Goal: Task Accomplishment & Management: Use online tool/utility

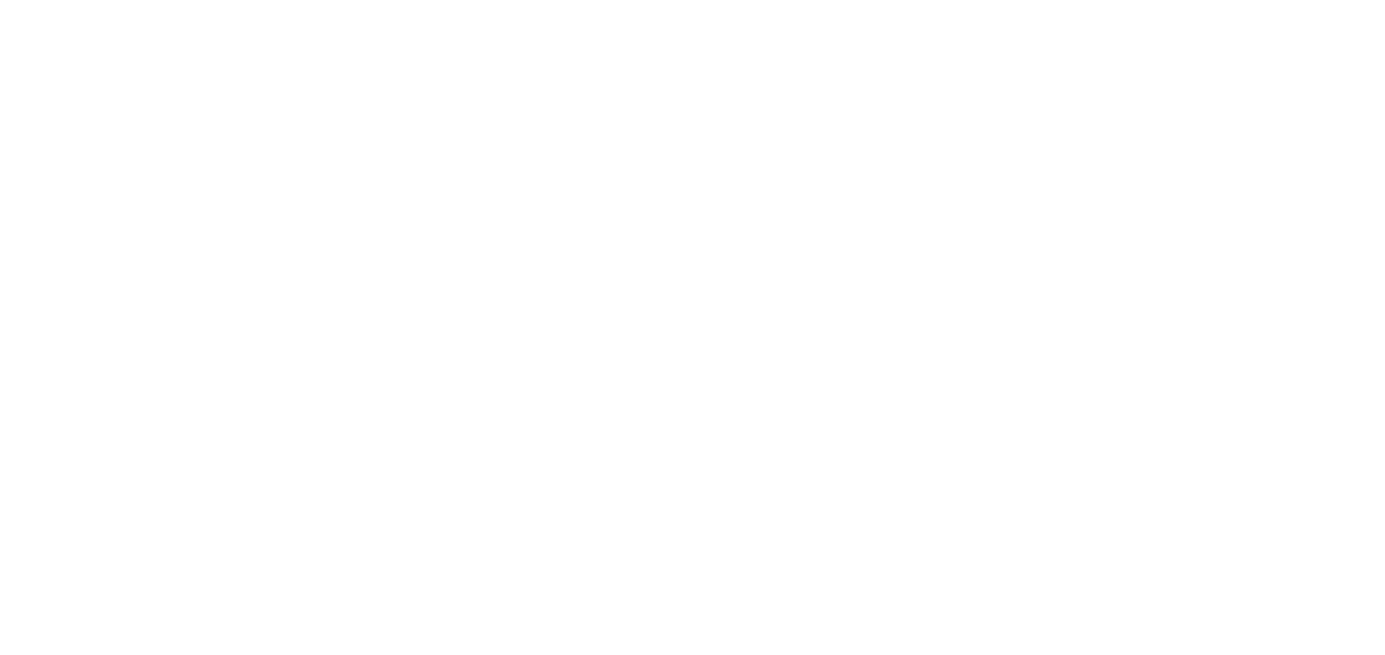
click at [1375, 113] on div at bounding box center [692, 327] width 1385 height 655
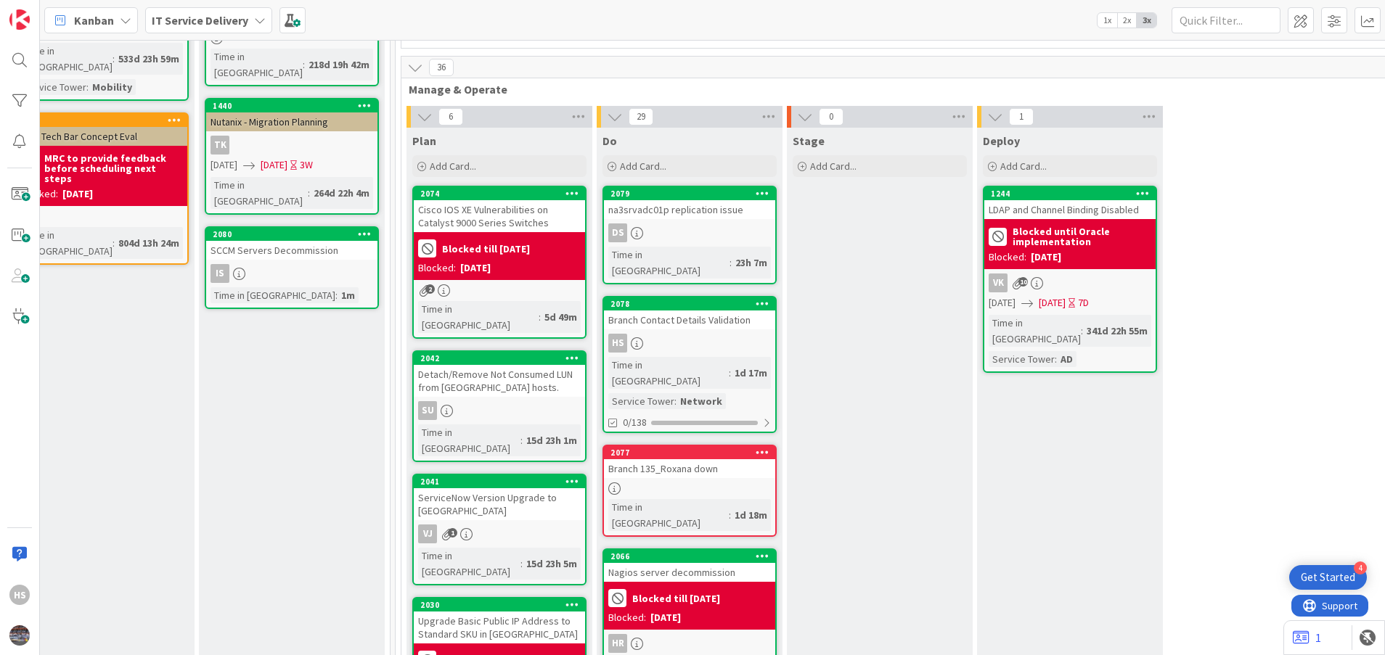
scroll to position [345, 613]
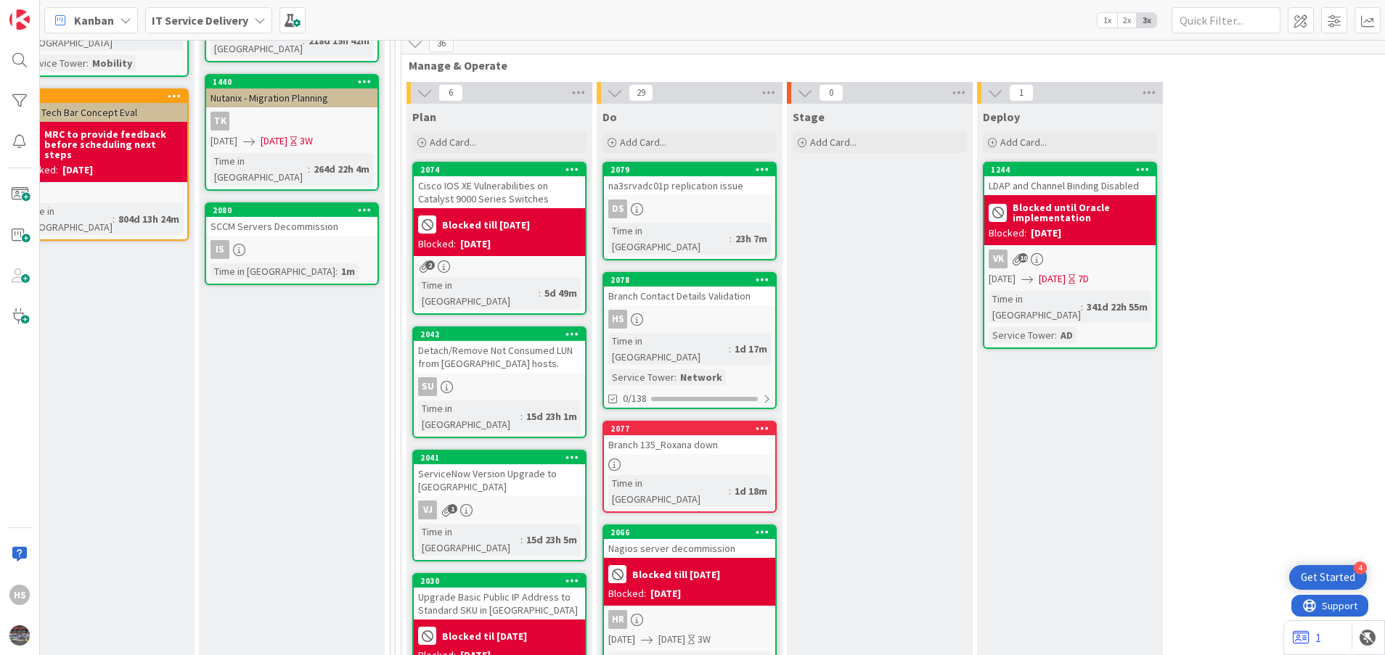
click at [713, 310] on div "HS" at bounding box center [689, 319] width 171 height 19
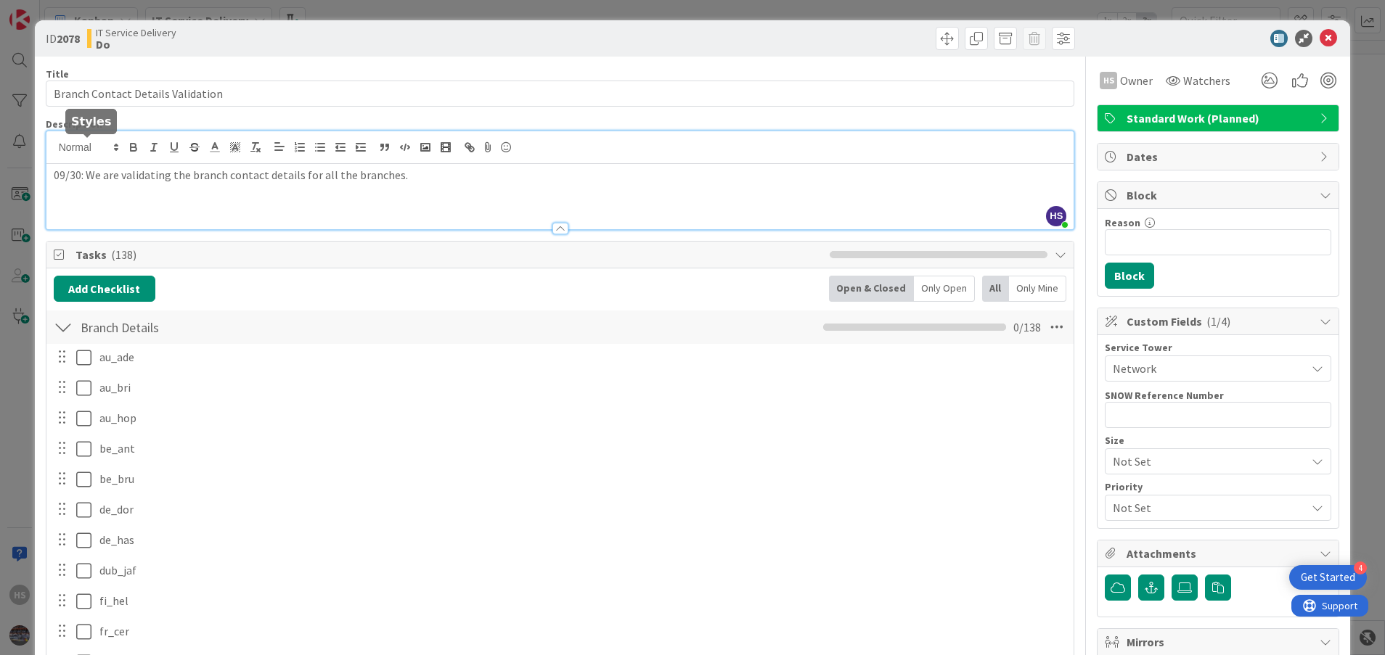
click at [52, 147] on div "HS [PERSON_NAME] just joined 09/30: We are validating the branch contact detail…" at bounding box center [560, 180] width 1028 height 98
paste div
click at [54, 178] on p "We are awaiting response from the branch supervisior." at bounding box center [560, 175] width 1013 height 17
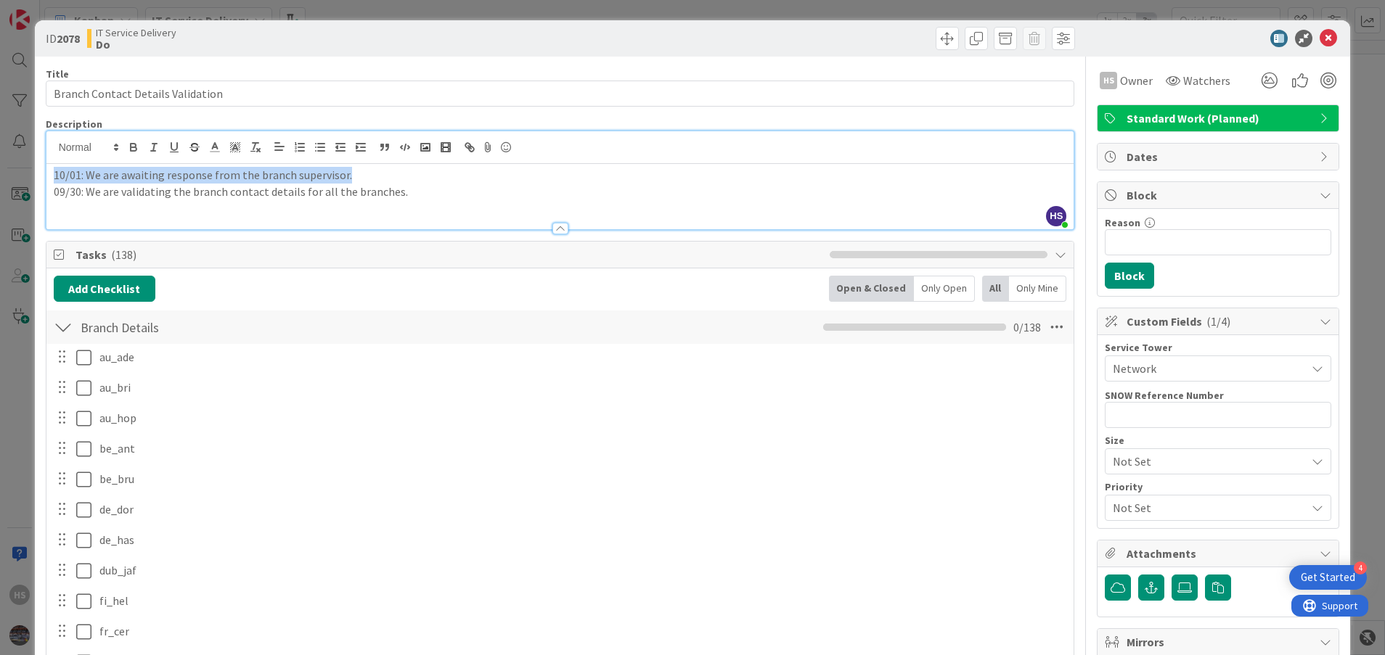
drag, startPoint x: 359, startPoint y: 175, endPoint x: 54, endPoint y: 172, distance: 304.9
click at [54, 172] on p "10/01: We are awaiting response from the branch supervisor." at bounding box center [560, 175] width 1013 height 17
click at [1320, 36] on icon at bounding box center [1328, 38] width 17 height 17
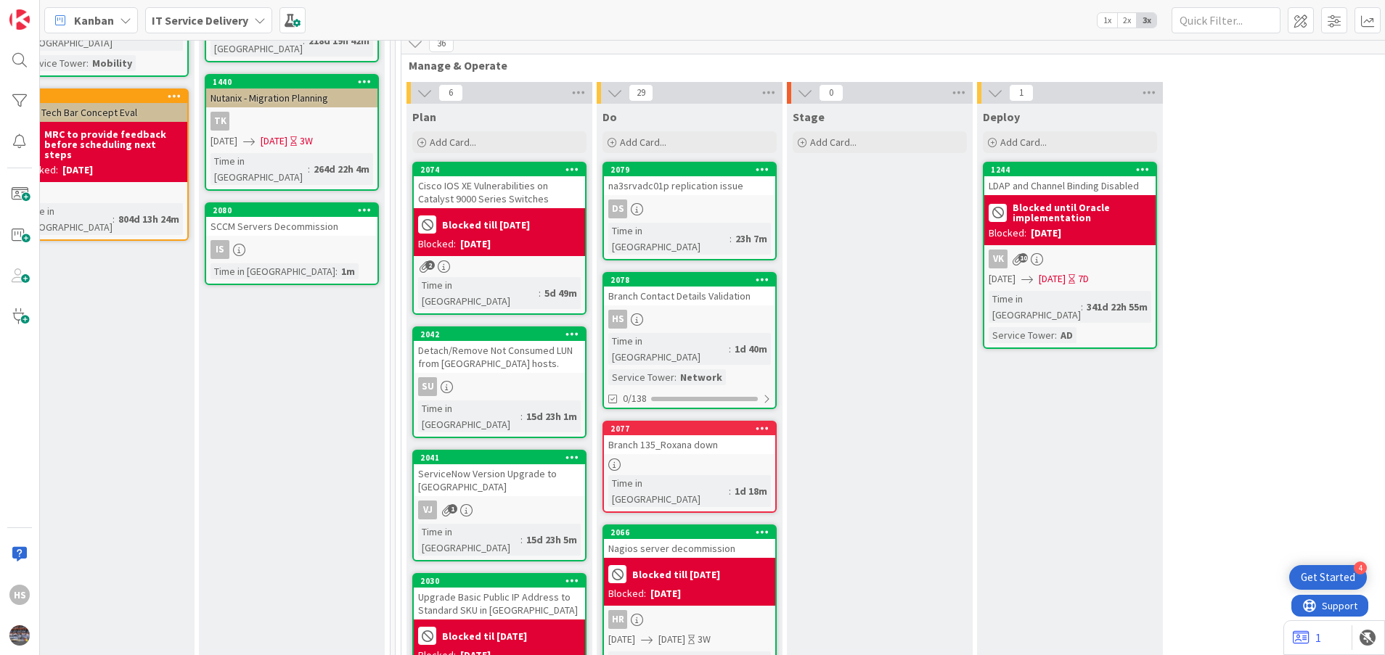
click at [680, 459] on div at bounding box center [689, 465] width 171 height 12
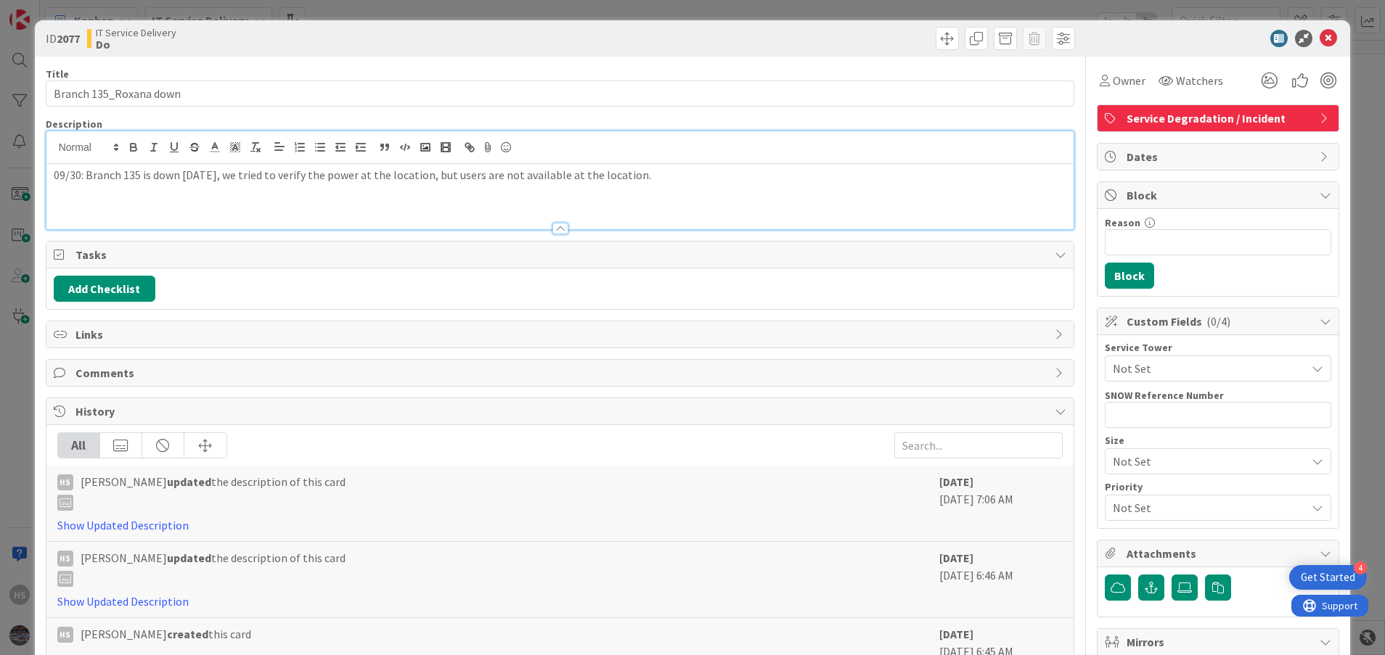
click at [51, 149] on div "09/30: Branch 135 is down [DATE], we tried to verify the power at the location,…" at bounding box center [560, 180] width 1028 height 98
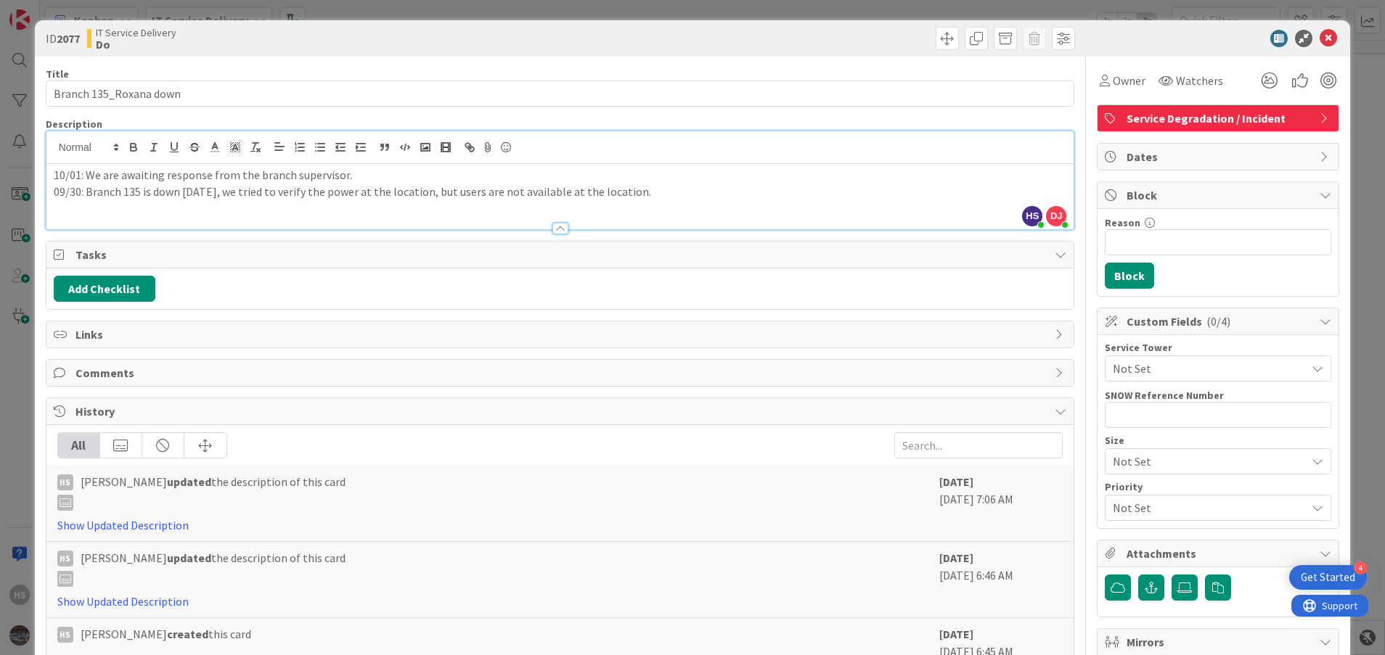
click at [297, 182] on p "10/01: We are awaiting response from the branch supervisor." at bounding box center [560, 175] width 1013 height 17
click at [344, 184] on p "09/30: Branch 135 is down [DATE], we tried to verify the power at the location,…" at bounding box center [560, 192] width 1013 height 17
click at [372, 179] on p "10/01: We are awaiting response from the branch supervisor." at bounding box center [560, 175] width 1013 height 17
click at [1320, 33] on icon at bounding box center [1328, 38] width 17 height 17
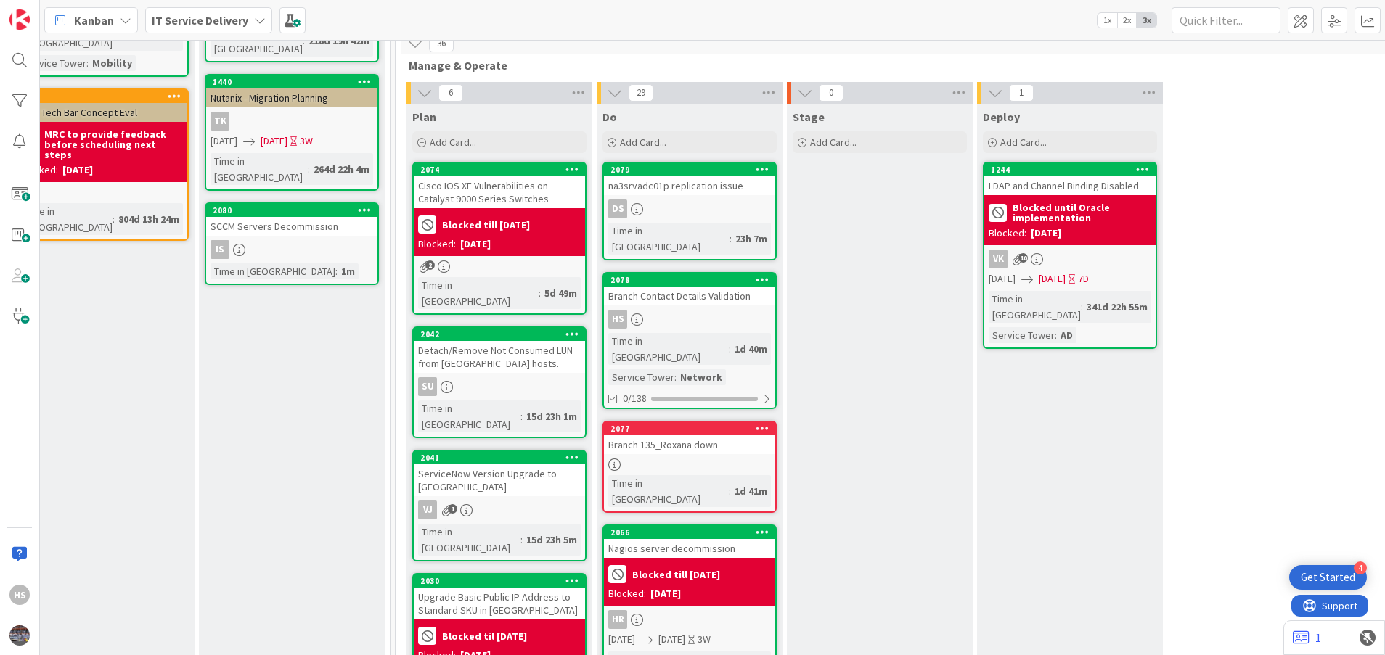
click at [680, 310] on div "HS" at bounding box center [689, 319] width 171 height 19
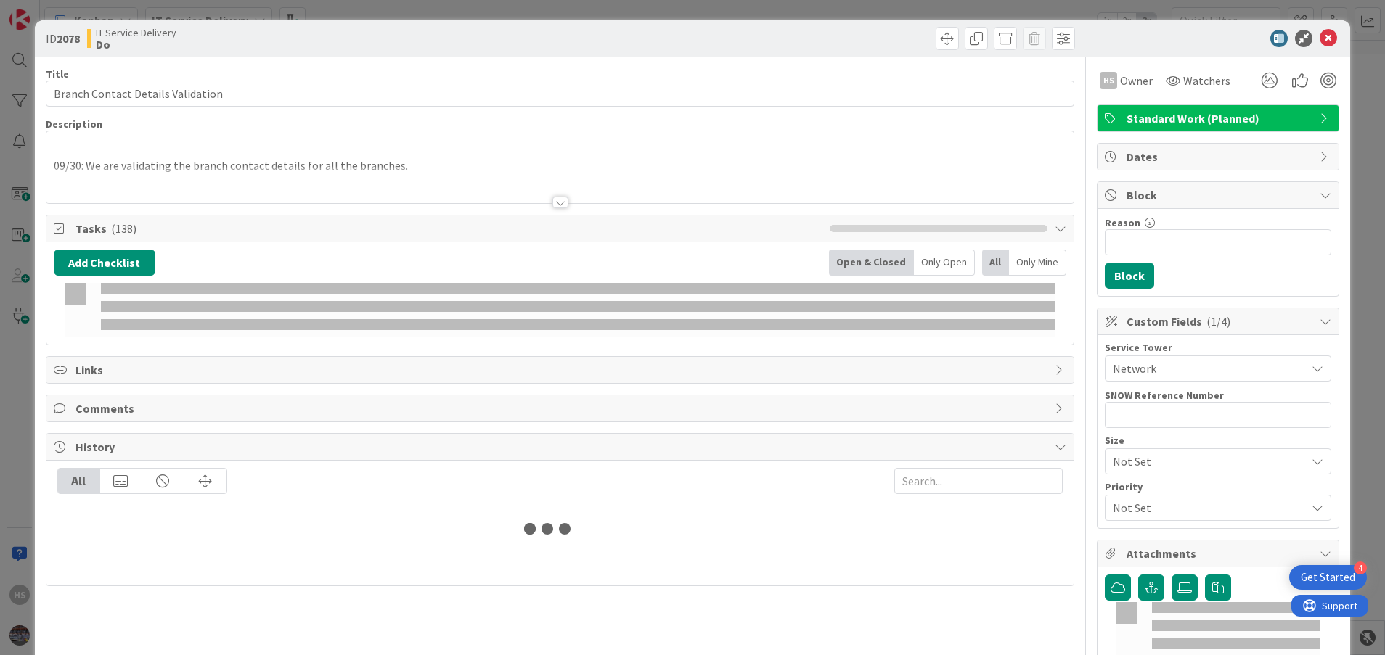
click at [60, 142] on p at bounding box center [560, 149] width 1013 height 17
click at [60, 142] on span at bounding box center [84, 144] width 71 height 17
click at [55, 150] on span at bounding box center [84, 144] width 71 height 17
click at [124, 164] on div "09/30: We are validating the branch contact details for all the branches." at bounding box center [560, 170] width 1028 height 65
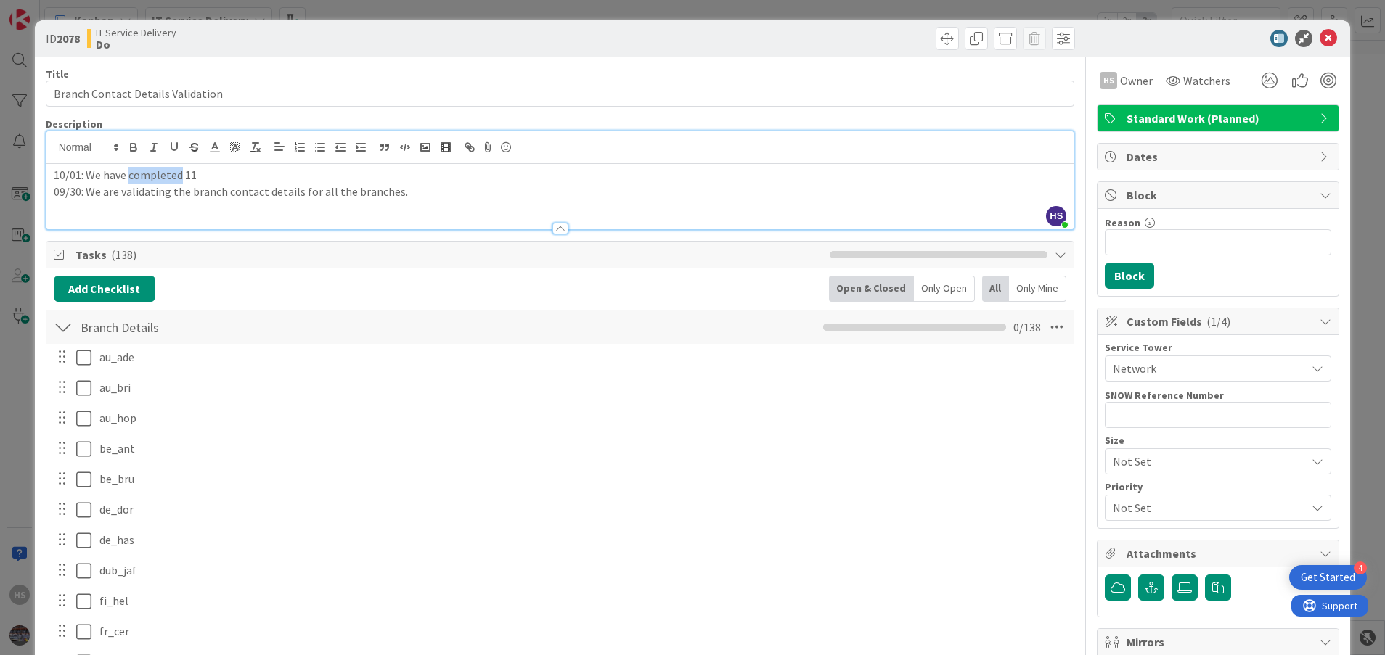
drag, startPoint x: 129, startPoint y: 175, endPoint x: 179, endPoint y: 176, distance: 49.4
click at [179, 176] on p "10/01: We have completed 11" at bounding box center [560, 175] width 1013 height 17
drag, startPoint x: 314, startPoint y: 174, endPoint x: 515, endPoint y: 192, distance: 202.6
click at [515, 192] on p "09/30: We are validating the branch contact details for all the branches." at bounding box center [560, 192] width 1013 height 17
click at [1320, 33] on icon at bounding box center [1328, 38] width 17 height 17
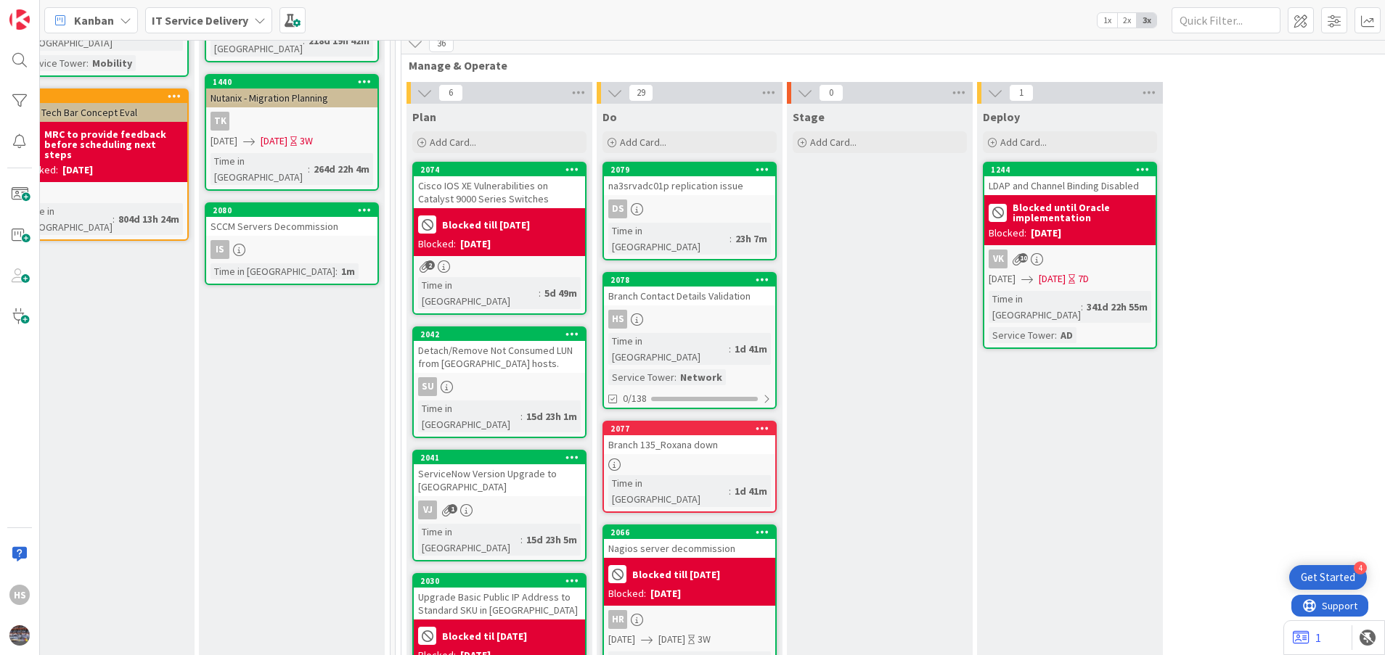
click at [675, 459] on div at bounding box center [689, 465] width 171 height 12
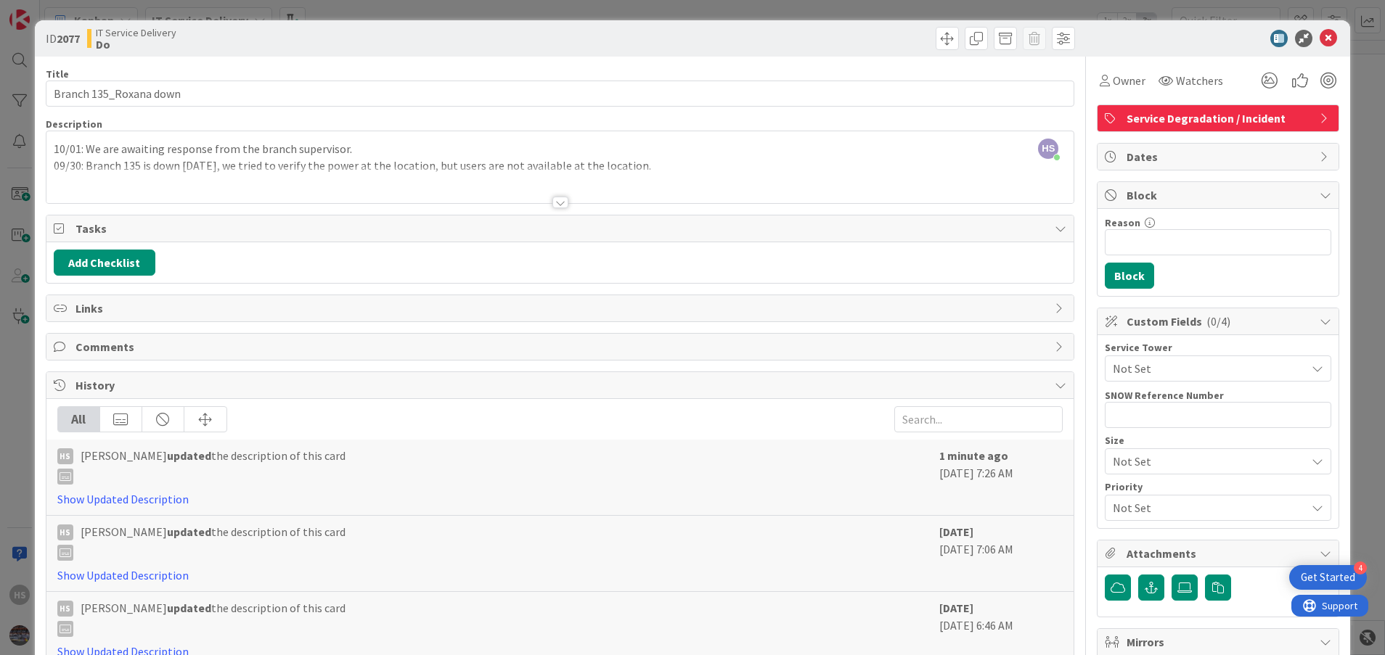
click at [1325, 33] on div "ID 2077 IT Service Delivery Do" at bounding box center [693, 38] width 1316 height 36
click at [1320, 41] on icon at bounding box center [1328, 38] width 17 height 17
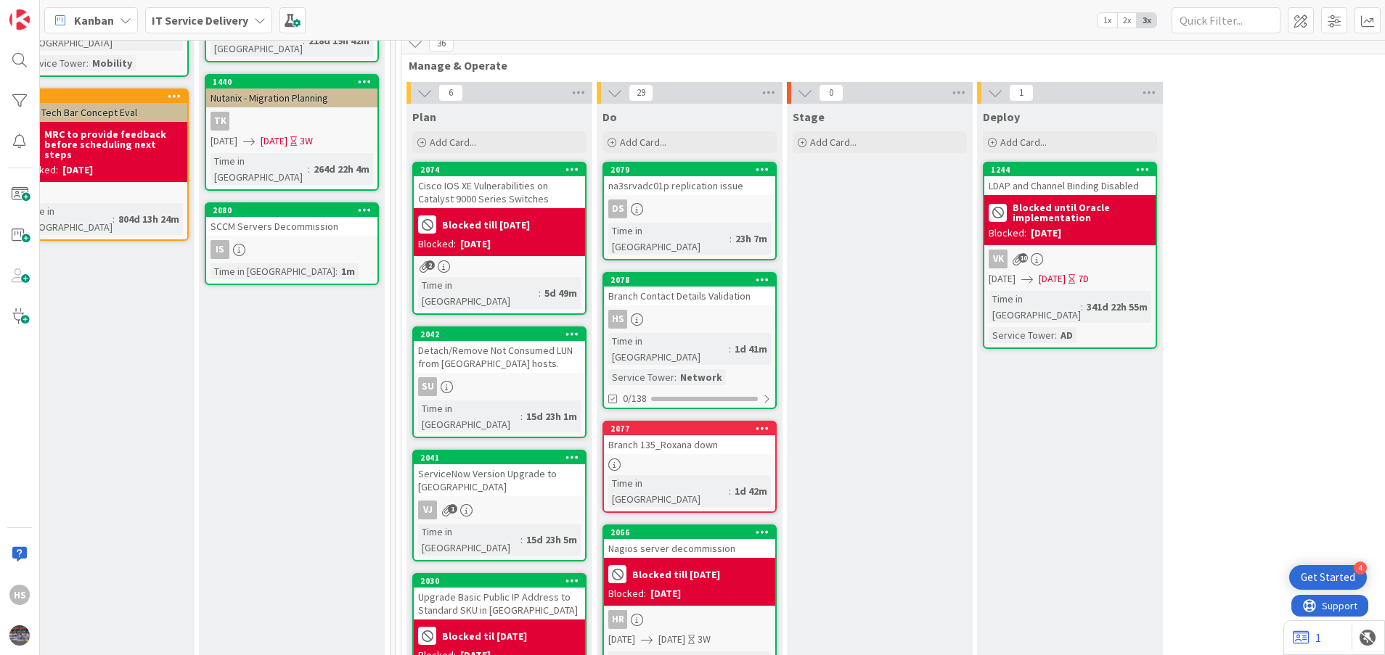
click at [705, 310] on div "HS" at bounding box center [689, 319] width 171 height 19
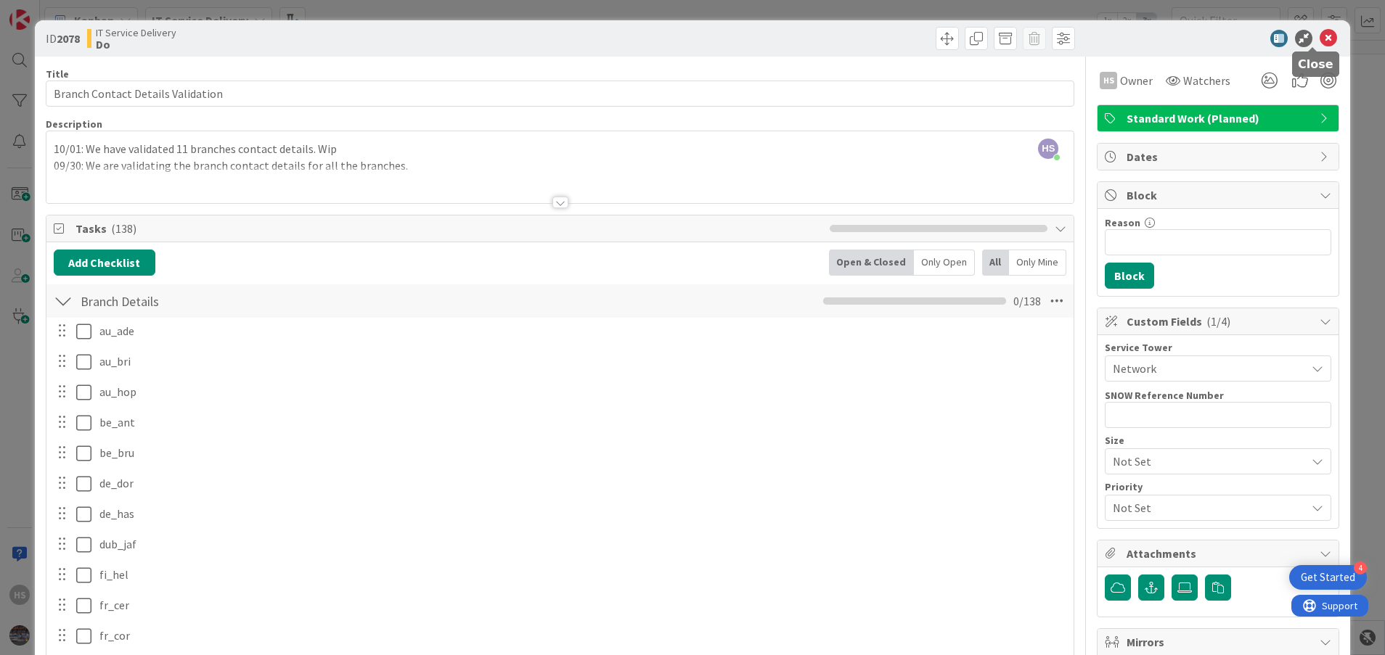
click at [1320, 38] on icon at bounding box center [1328, 38] width 17 height 17
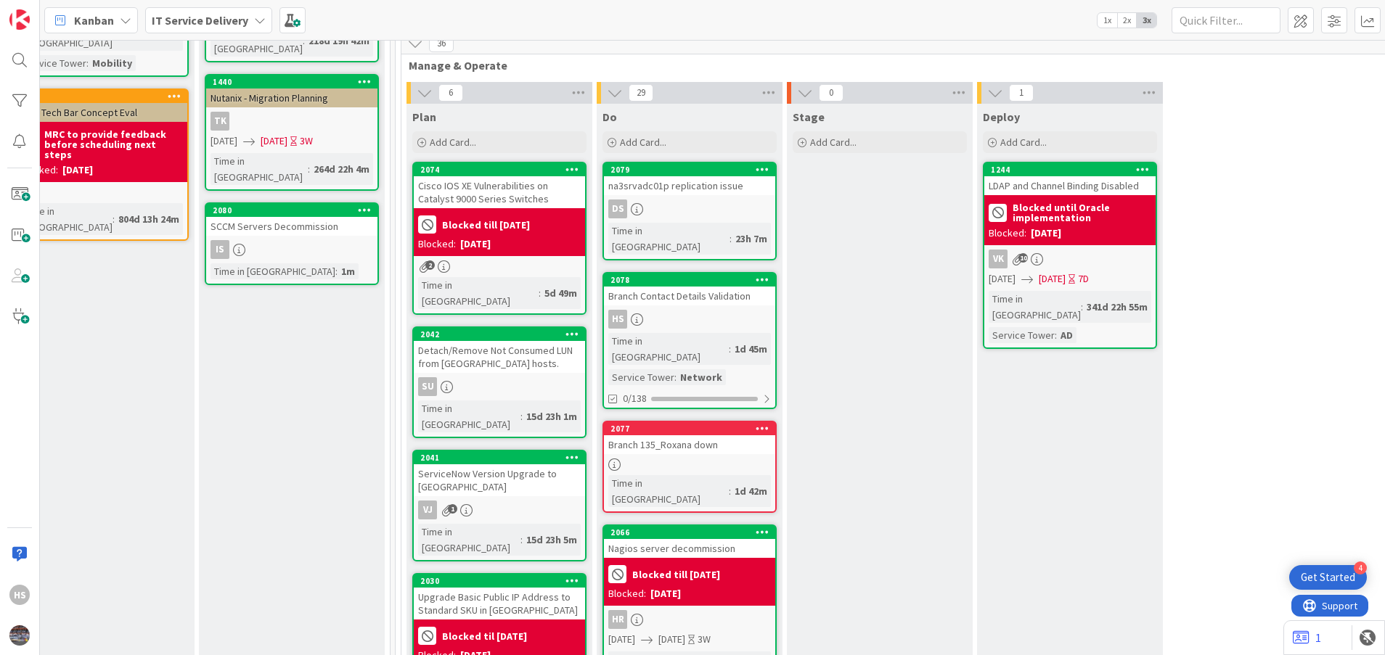
click at [687, 310] on div "HS" at bounding box center [689, 319] width 171 height 19
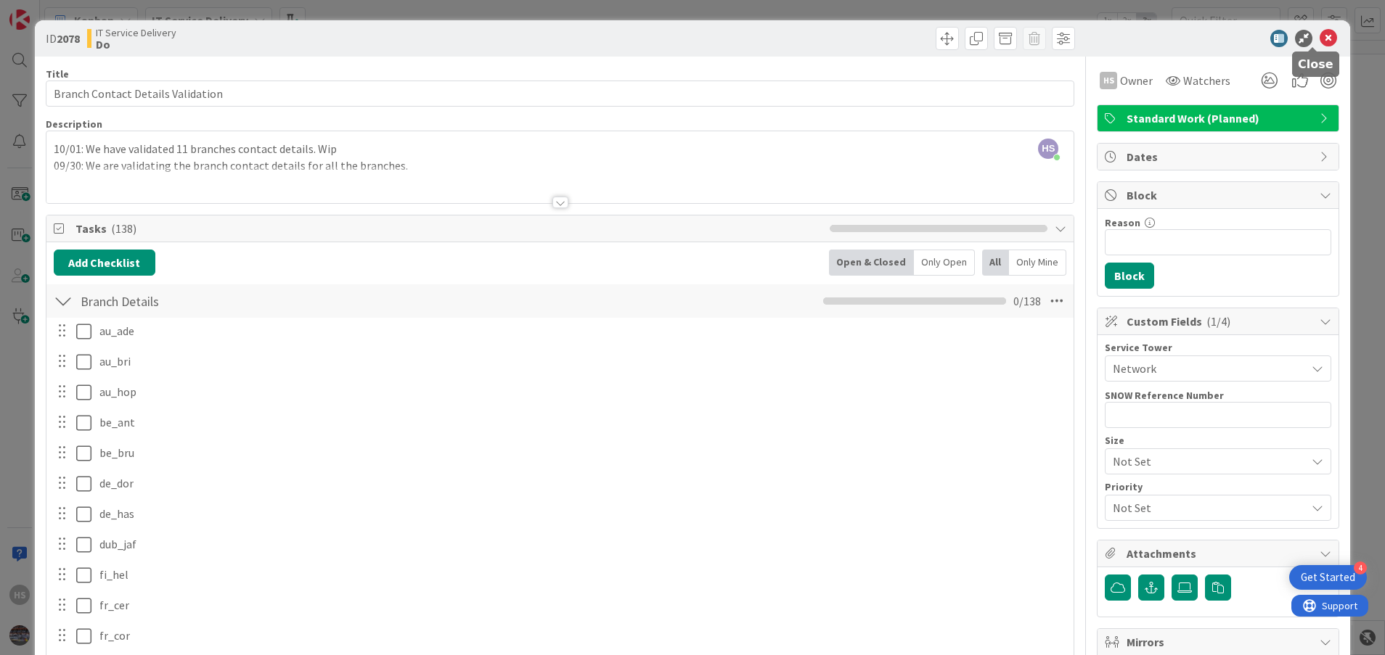
click at [1320, 36] on icon at bounding box center [1328, 38] width 17 height 17
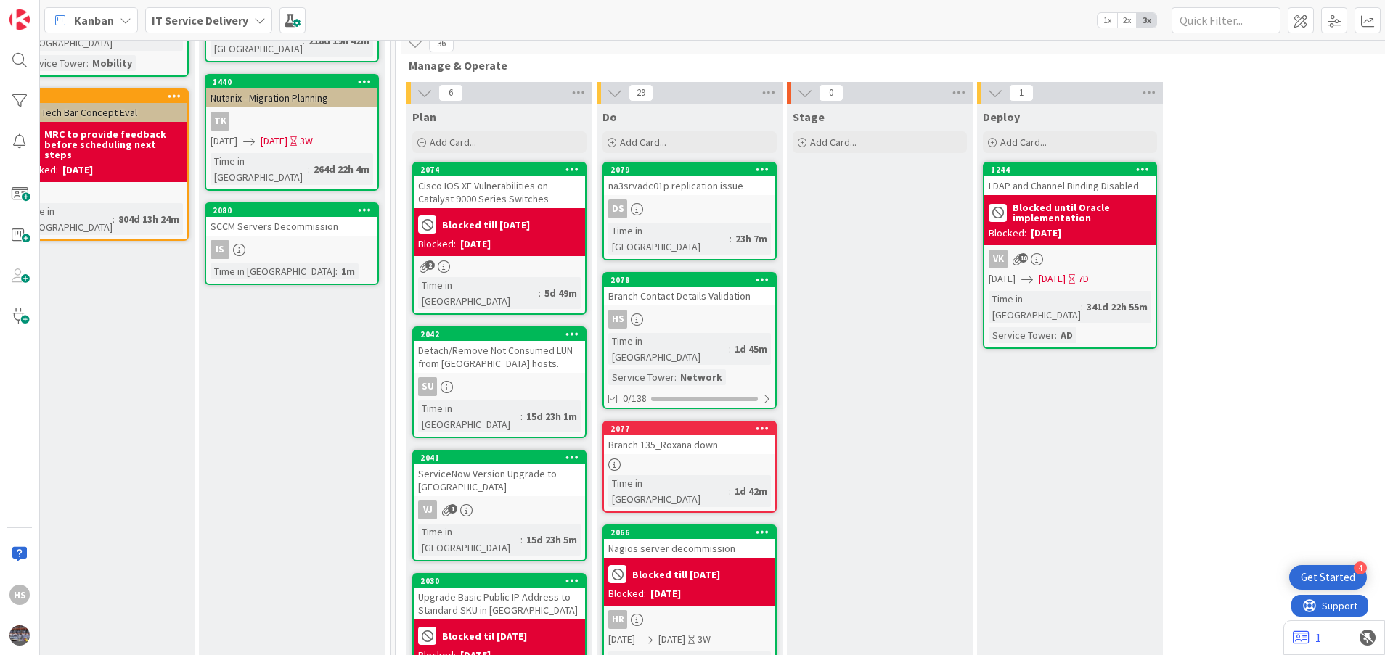
click at [671, 459] on div at bounding box center [689, 465] width 171 height 12
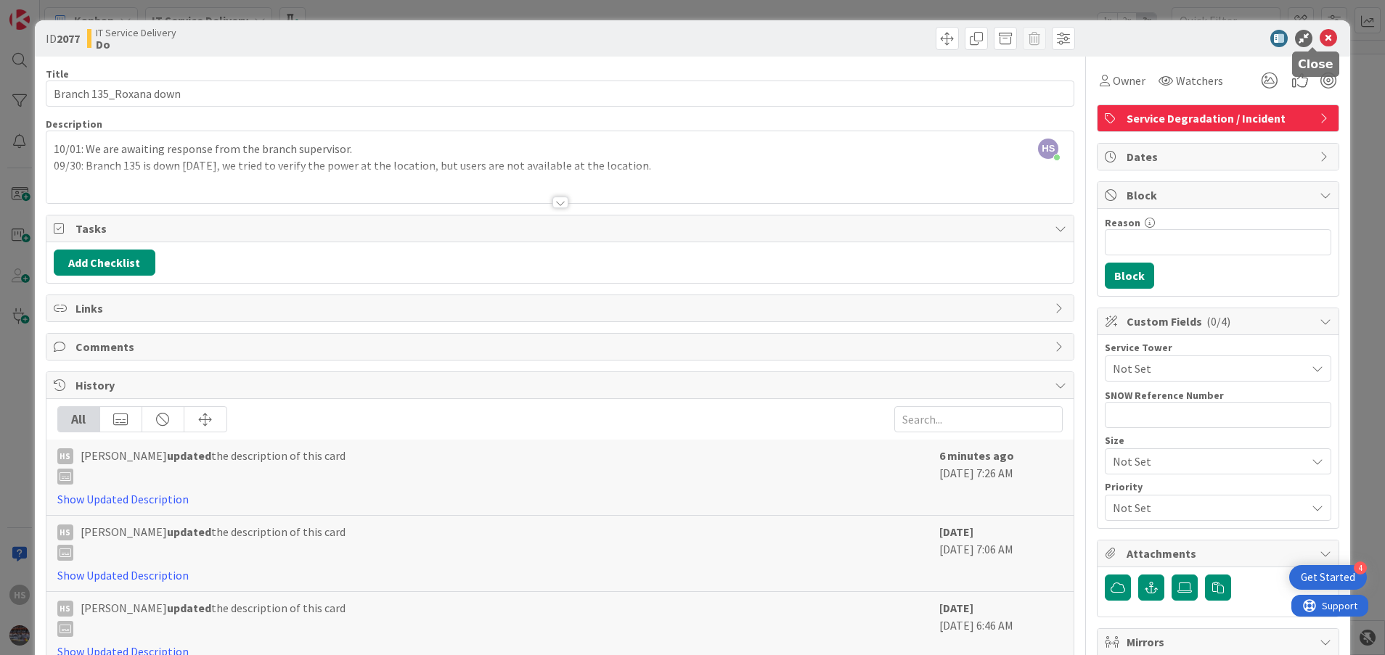
click at [1320, 34] on icon at bounding box center [1328, 38] width 17 height 17
